Goal: Check status: Check status

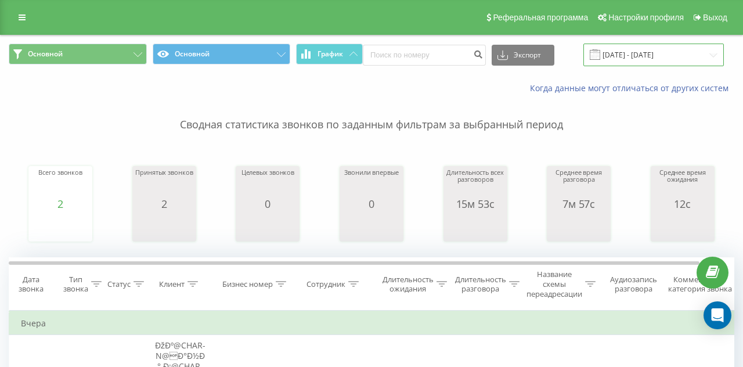
click at [637, 54] on input "[DATE]5 - [DATE]5" at bounding box center [654, 55] width 141 height 23
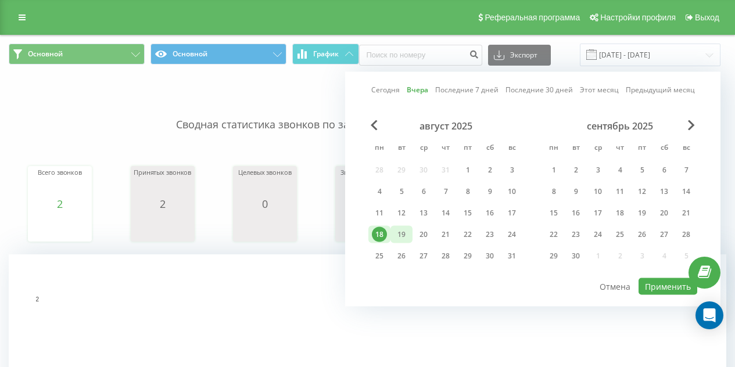
click at [394, 233] on div "19" at bounding box center [401, 234] width 15 height 15
click at [659, 287] on button "Применить" at bounding box center [667, 286] width 59 height 17
type input "19.08.2025 - 19.08.2025"
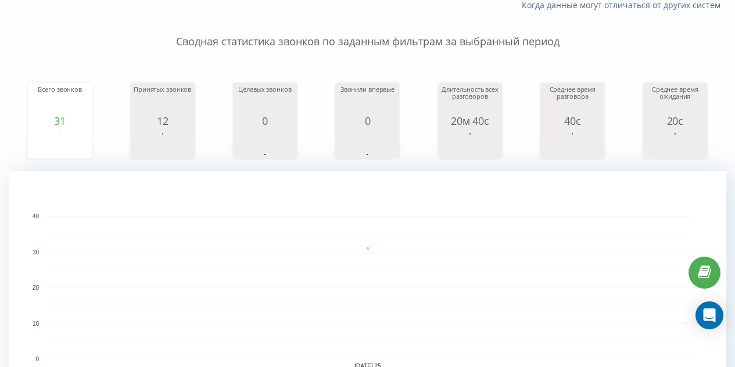
scroll to position [28, 0]
